Goal: Task Accomplishment & Management: Use online tool/utility

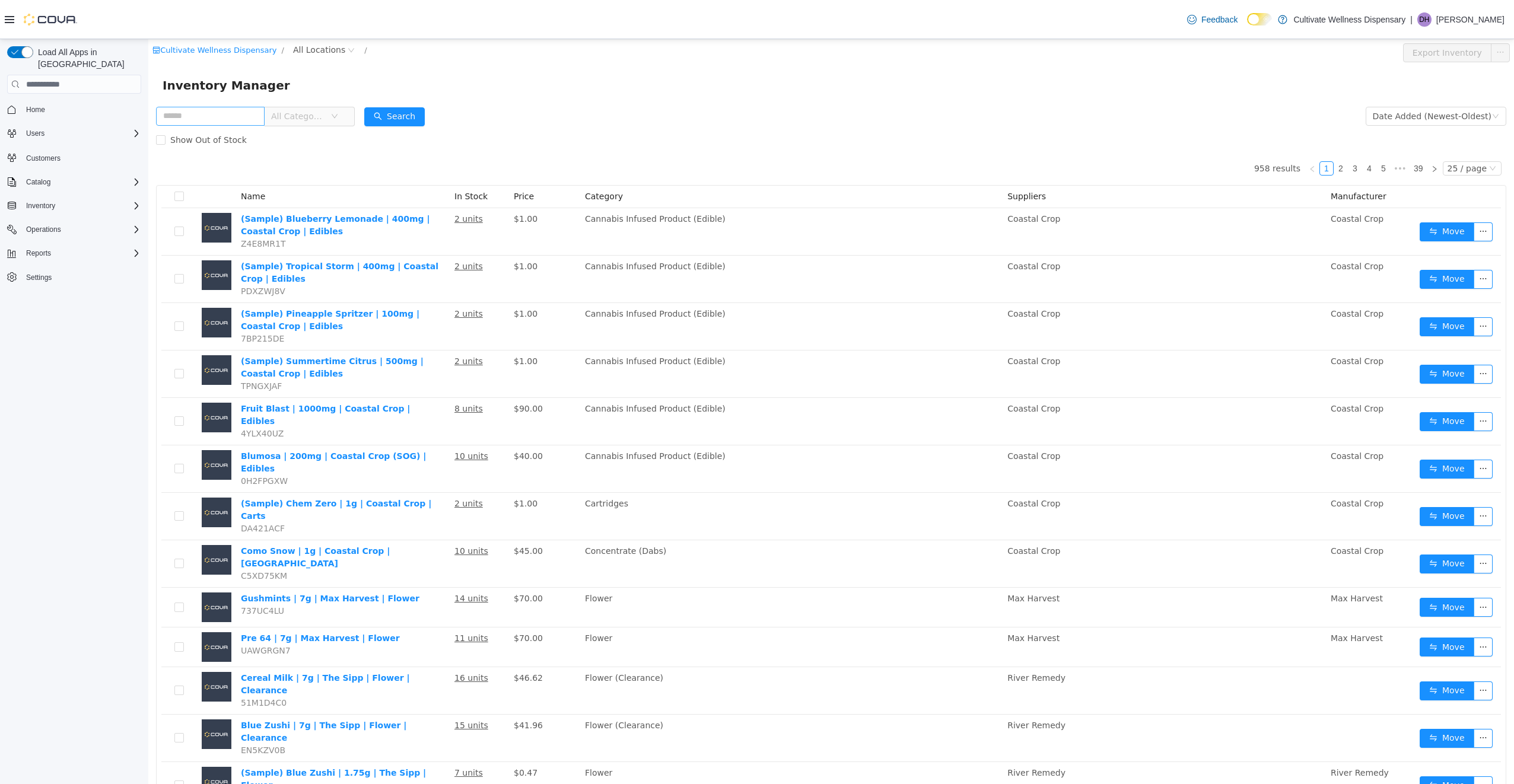
click at [201, 119] on input "text" at bounding box center [210, 115] width 108 height 19
click at [229, 117] on input "text" at bounding box center [210, 115] width 108 height 19
click at [235, 113] on input "text" at bounding box center [210, 115] width 108 height 19
click at [39, 249] on span "Reports" at bounding box center [38, 254] width 25 height 10
click at [41, 348] on span "Reports" at bounding box center [33, 353] width 25 height 10
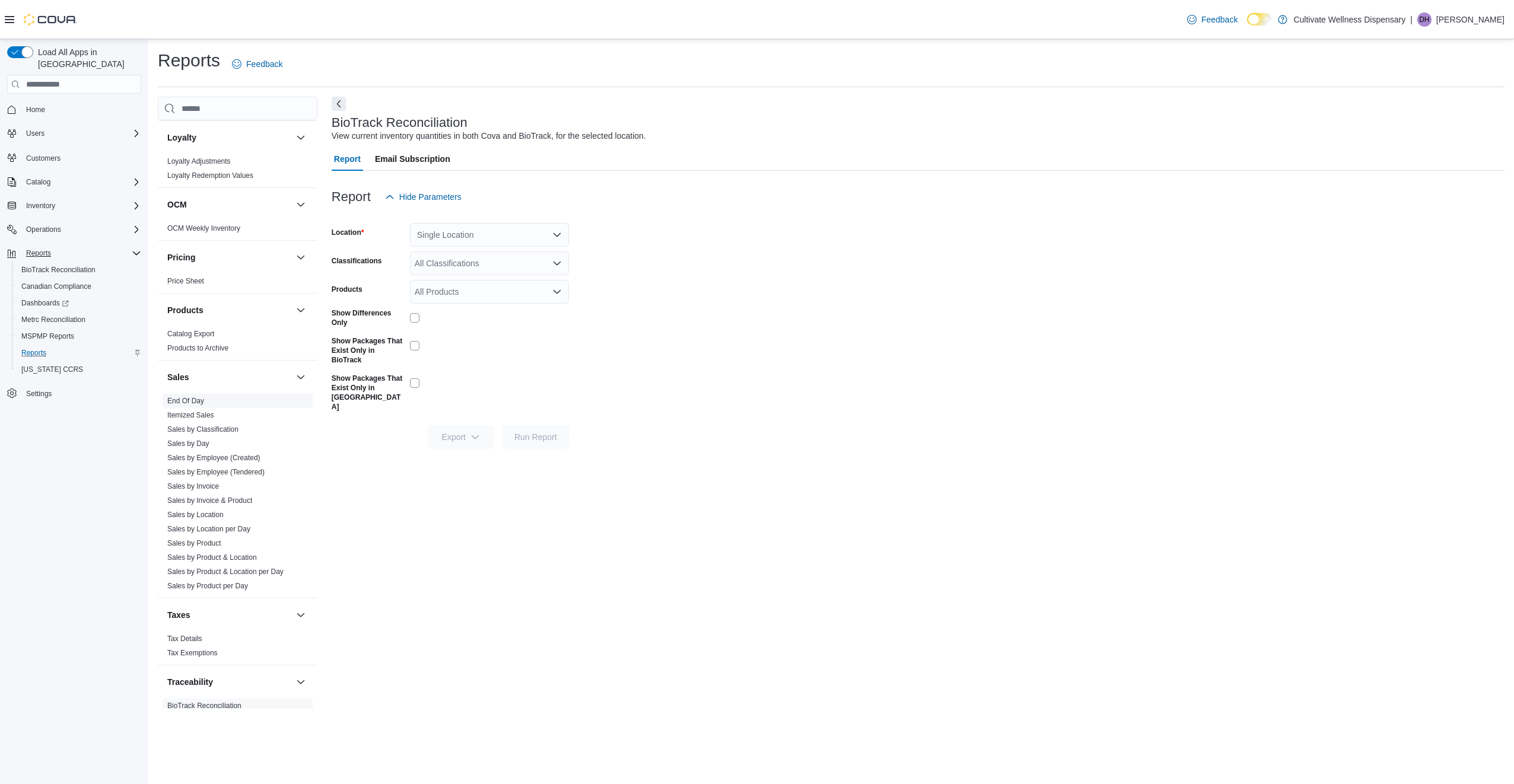
scroll to position [795, 0]
click at [211, 416] on link "Sales by Classification" at bounding box center [203, 420] width 71 height 8
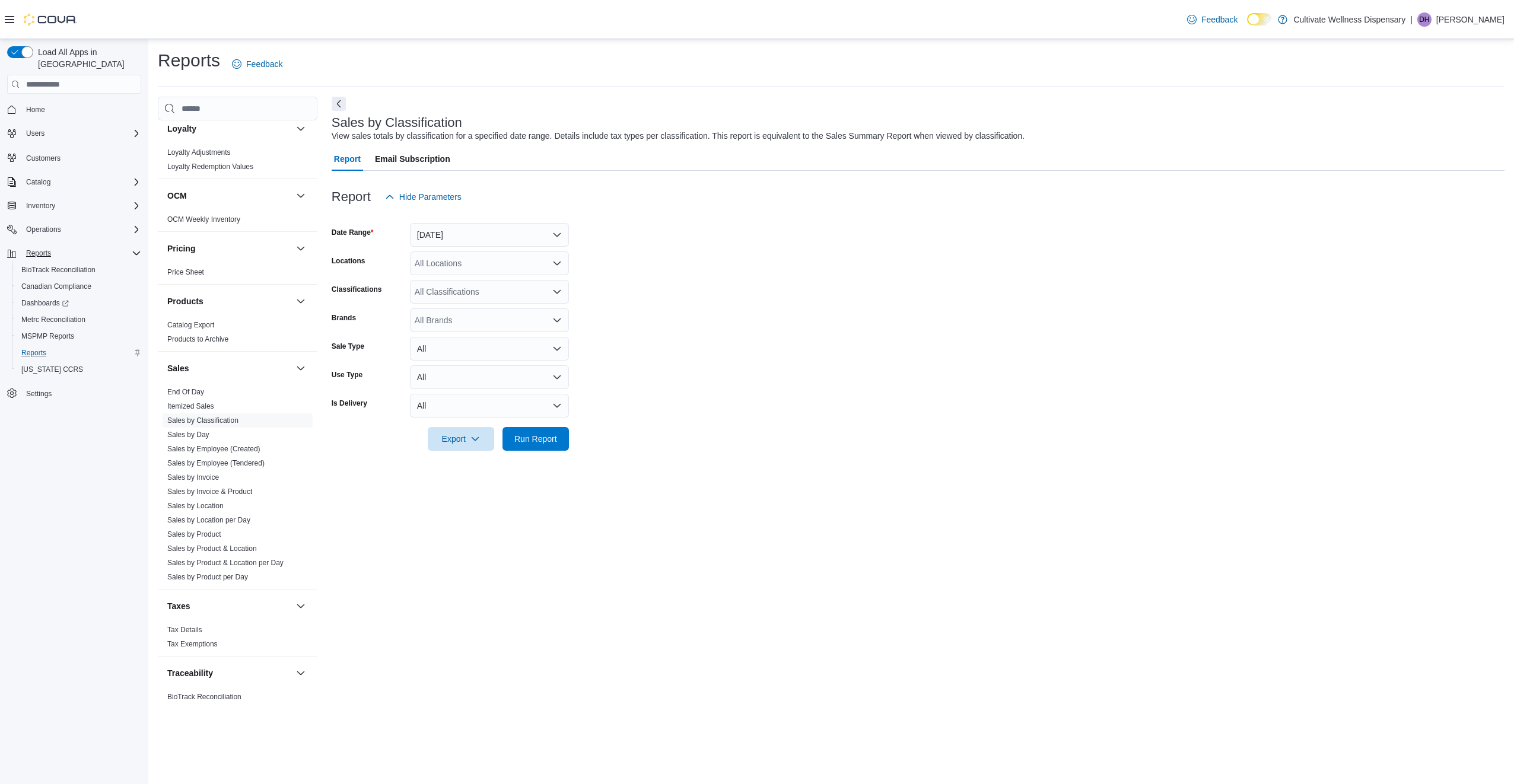
click at [508, 218] on div at bounding box center [918, 216] width 1173 height 15
click at [513, 235] on button "Yesterday" at bounding box center [489, 234] width 159 height 23
click at [484, 356] on span "Last 7 Days (excluding today)" at bounding box center [496, 354] width 135 height 15
click at [637, 349] on form "Date Range Last 7 Days (excluding today) Locations All Locations Classification…" at bounding box center [918, 329] width 1173 height 242
click at [528, 264] on div "All Locations" at bounding box center [489, 262] width 159 height 23
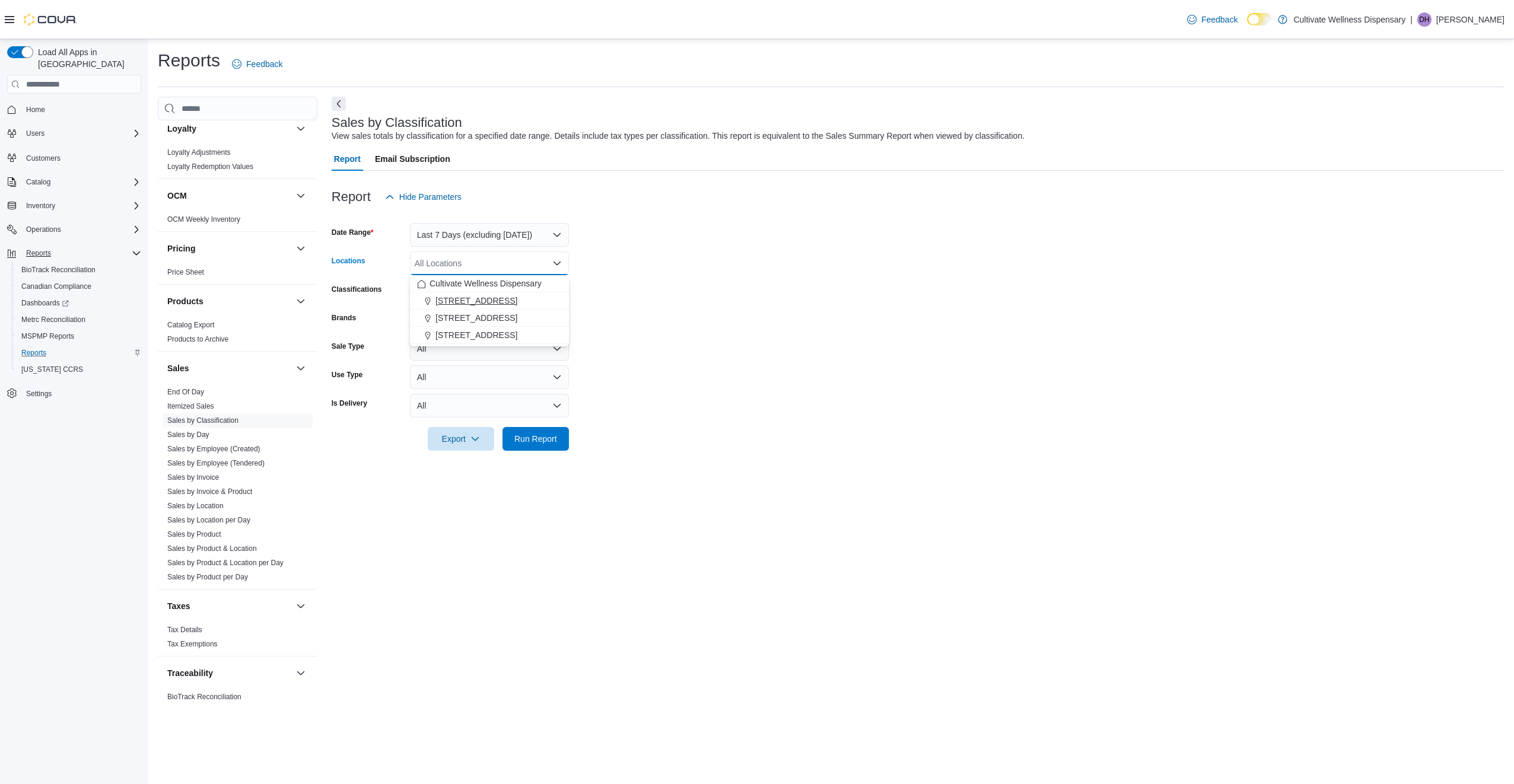
click at [471, 297] on span "12407 Hwy 49, Gulfport, MS 39503" at bounding box center [476, 300] width 82 height 12
click at [650, 298] on form "Date Range Last 7 Days (excluding today) Locations 12407 Hwy 49, Gulfport, MS 3…" at bounding box center [918, 329] width 1173 height 242
click at [511, 291] on div "All Classifications" at bounding box center [489, 291] width 159 height 23
click at [454, 328] on span "Cannabis" at bounding box center [452, 329] width 35 height 12
click at [655, 332] on form "Date Range Last 7 Days (excluding today) Locations 12407 Hwy 49, Gulfport, MS 3…" at bounding box center [918, 329] width 1173 height 242
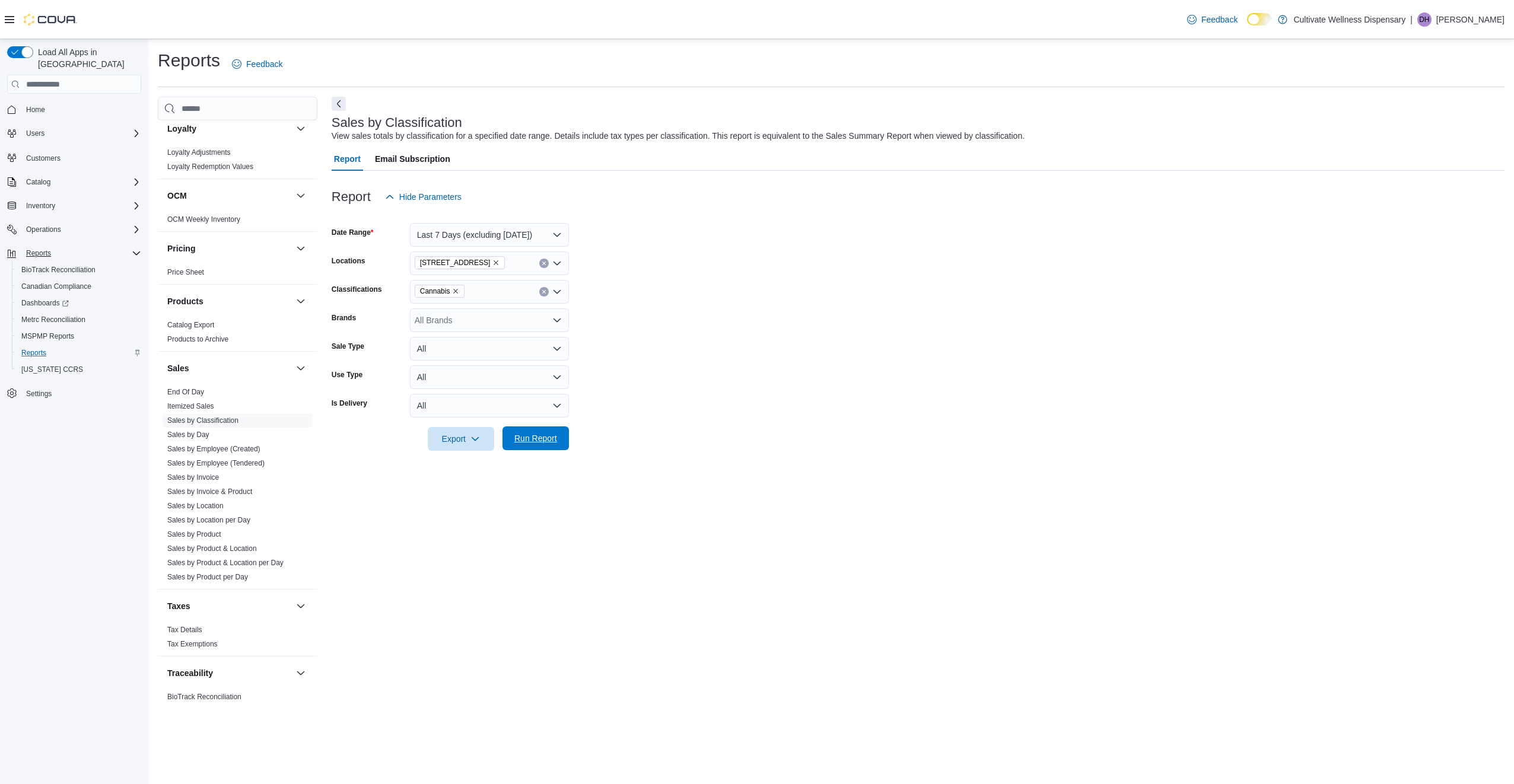
click at [554, 430] on span "Run Report" at bounding box center [536, 438] width 53 height 23
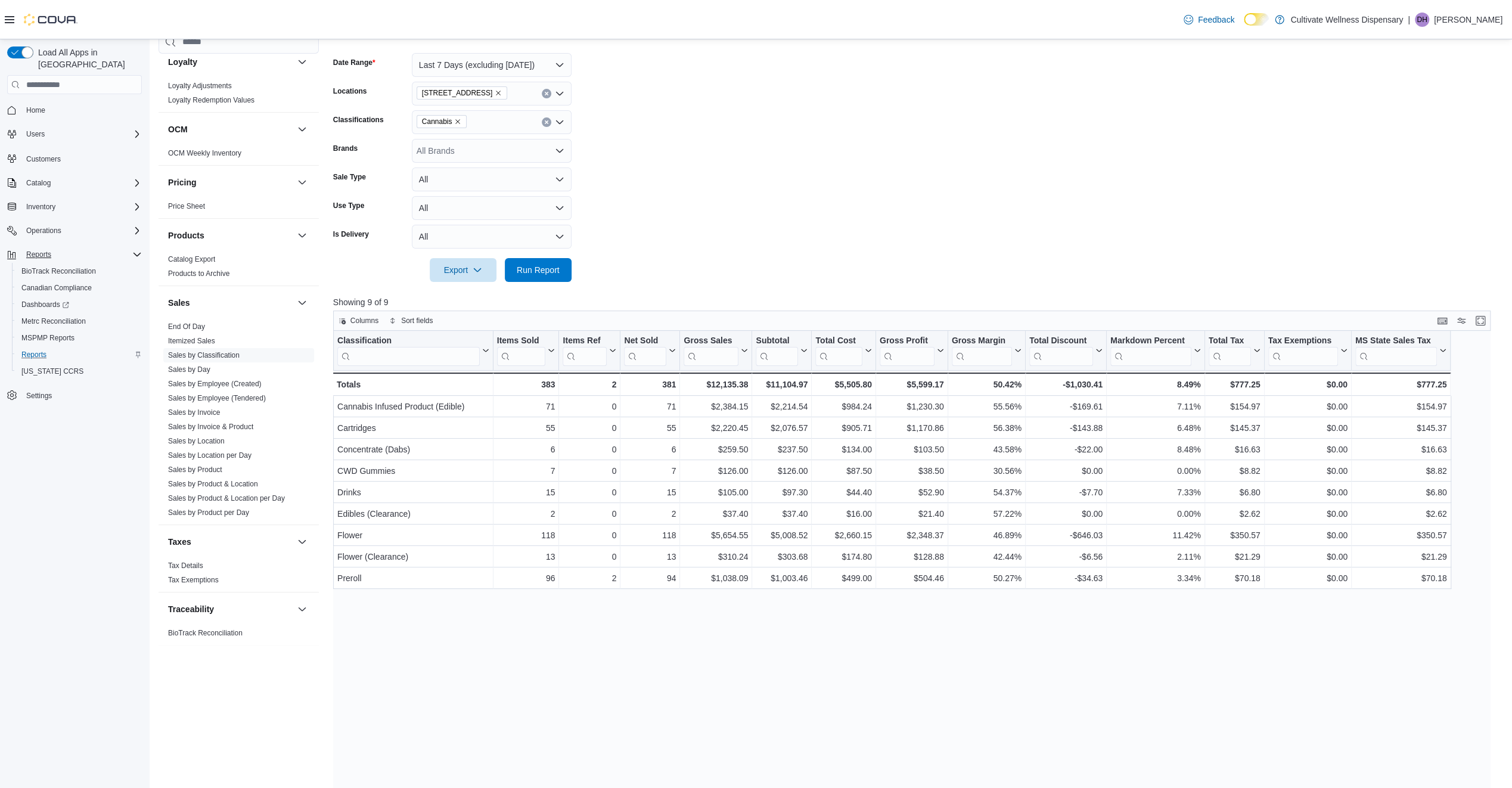
scroll to position [158, 0]
